Goal: Check status: Check status

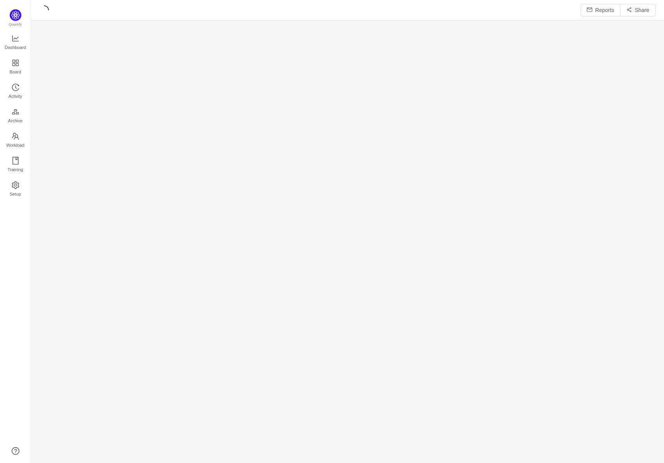
scroll to position [451, 616]
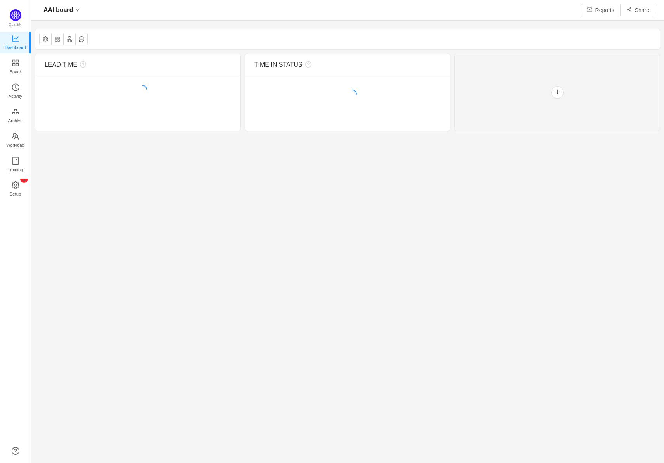
scroll to position [451, 616]
